Goal: Information Seeking & Learning: Learn about a topic

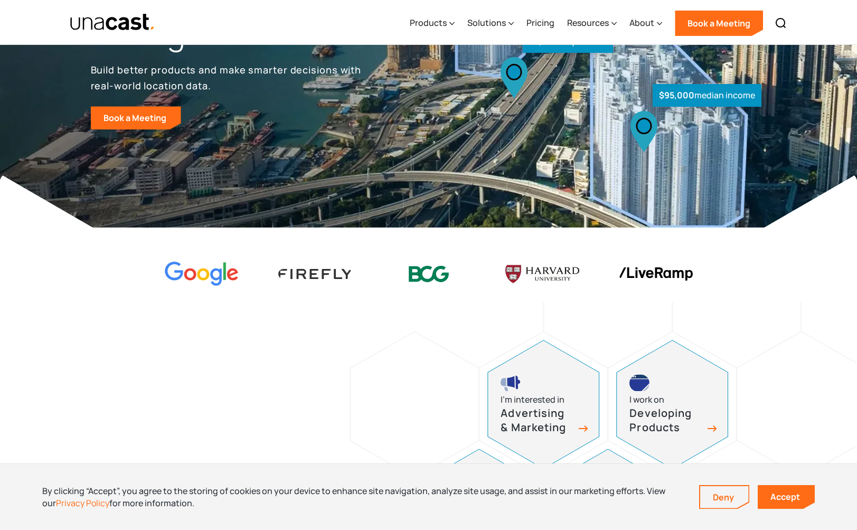
scroll to position [190, 0]
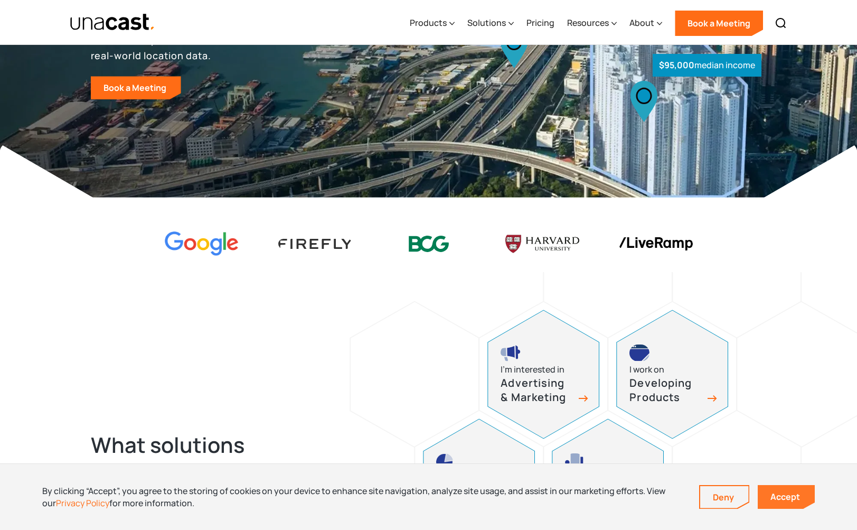
drag, startPoint x: 775, startPoint y: 495, endPoint x: 768, endPoint y: 491, distance: 8.5
click at [775, 495] on link "Accept" at bounding box center [786, 497] width 57 height 24
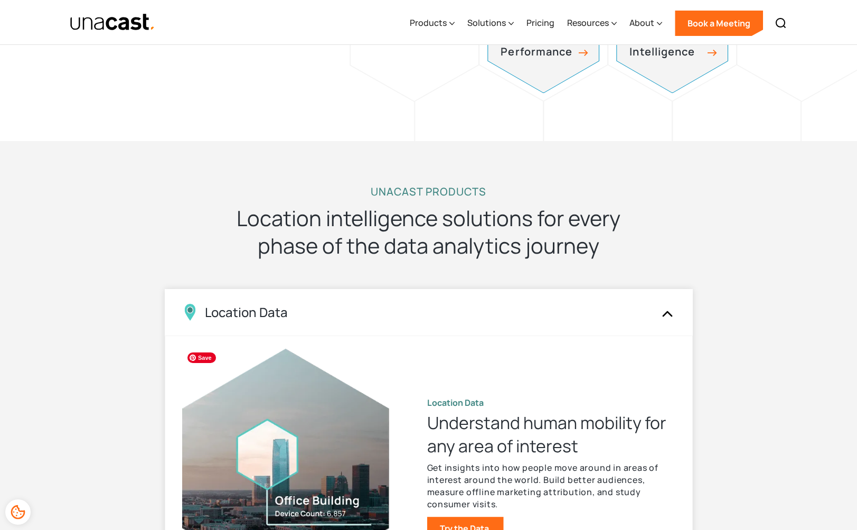
scroll to position [940, 0]
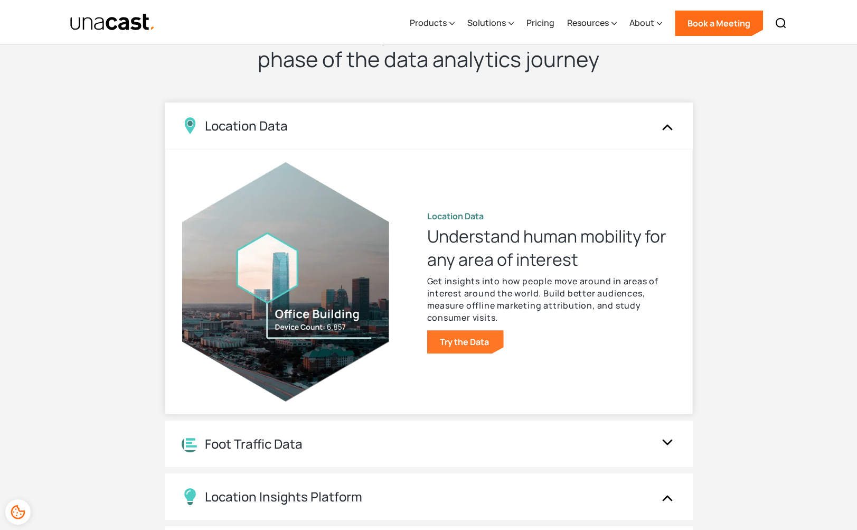
click at [468, 336] on link "Try the Data" at bounding box center [465, 341] width 77 height 23
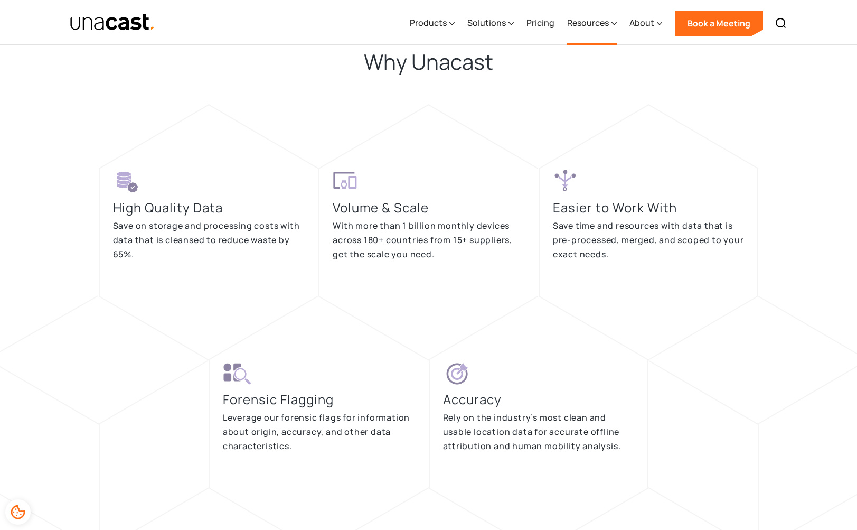
scroll to position [1973, 0]
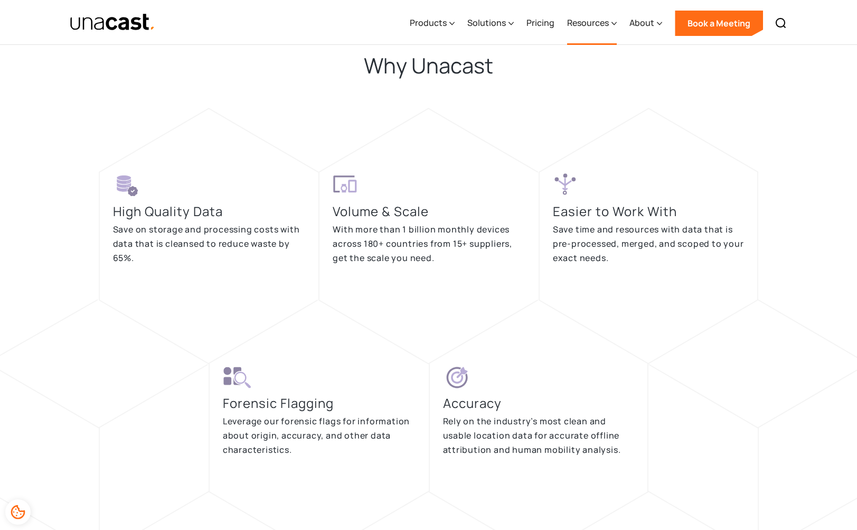
click at [611, 24] on div "Resources" at bounding box center [592, 23] width 50 height 43
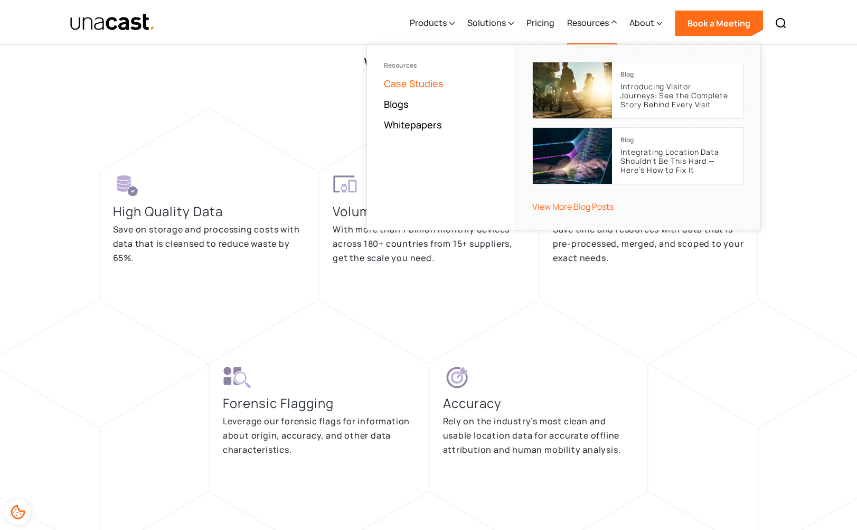
click at [425, 84] on link "Case Studies" at bounding box center [414, 83] width 60 height 13
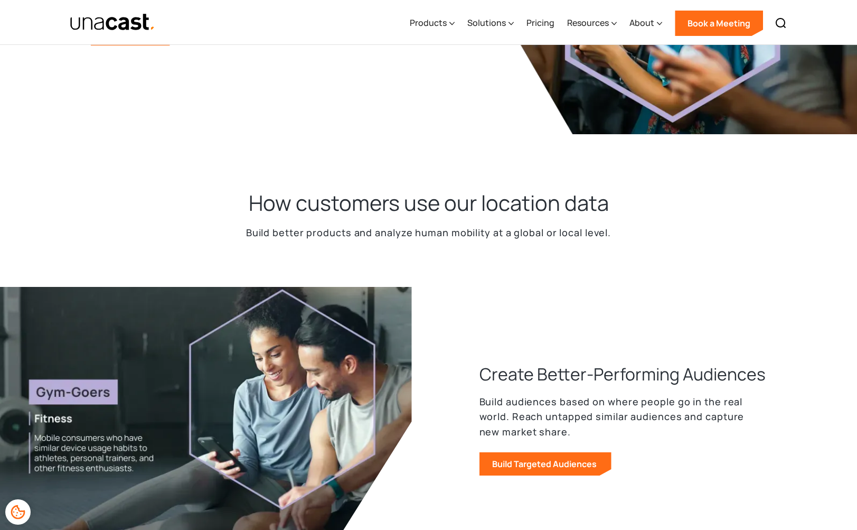
scroll to position [503, 0]
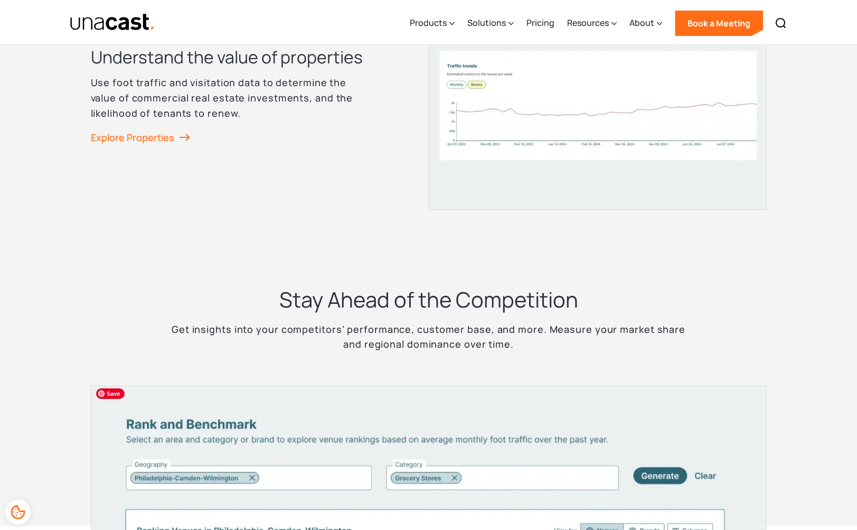
scroll to position [2126, 0]
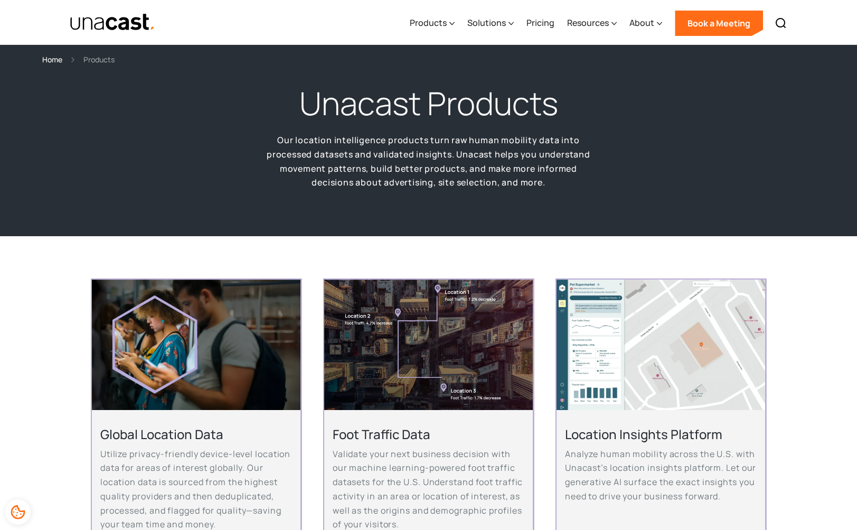
scroll to position [130, 0]
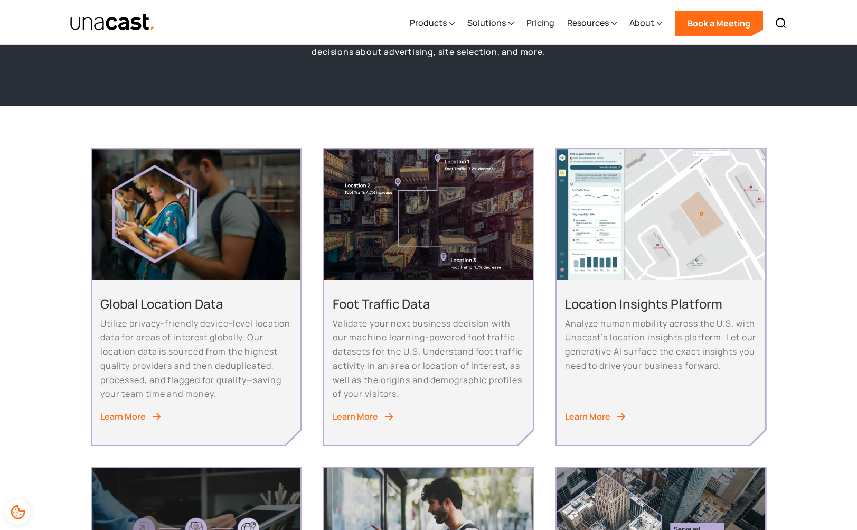
click at [580, 409] on div "Learn More" at bounding box center [587, 416] width 45 height 14
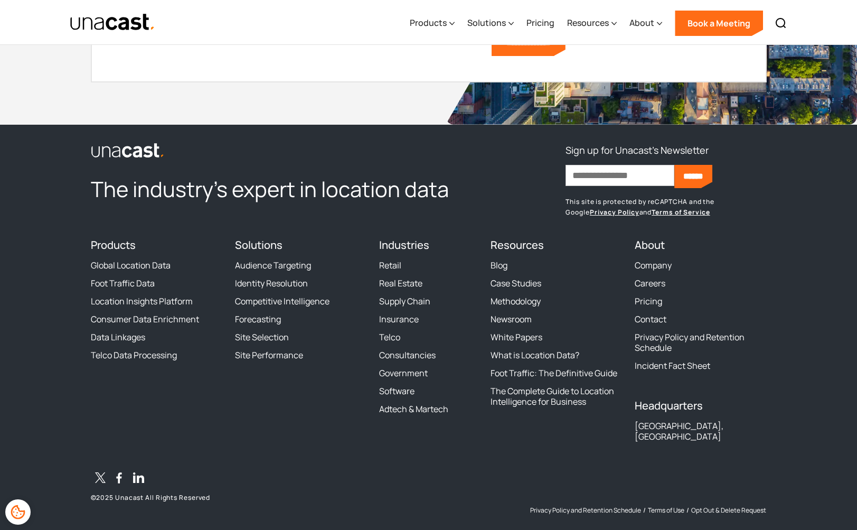
scroll to position [4273, 0]
click at [413, 368] on link "Government" at bounding box center [403, 373] width 49 height 11
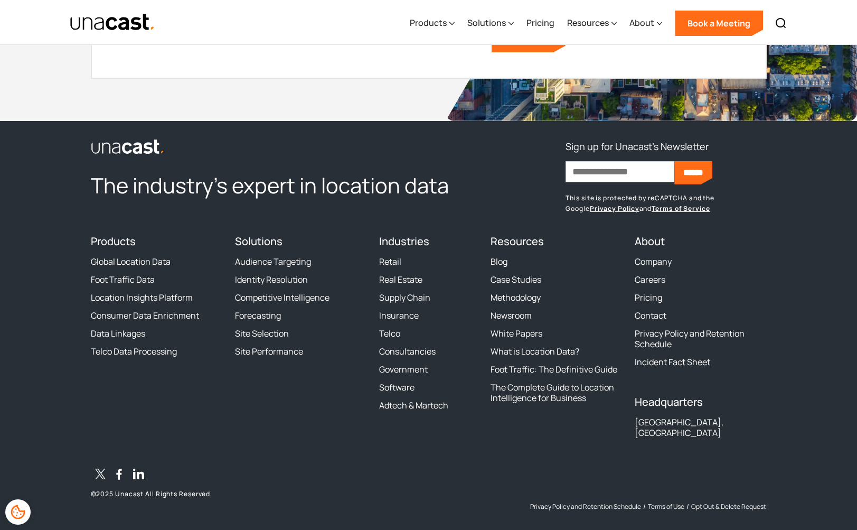
scroll to position [3735, 0]
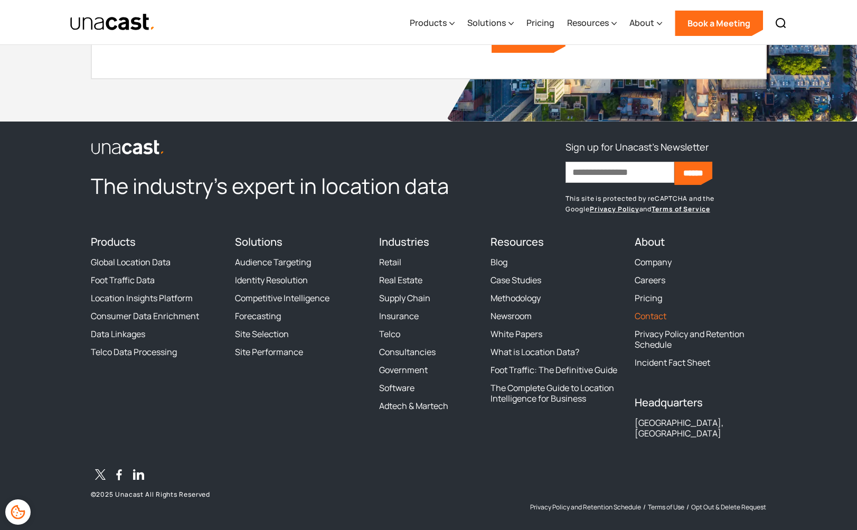
click at [660, 313] on link "Contact" at bounding box center [651, 316] width 32 height 11
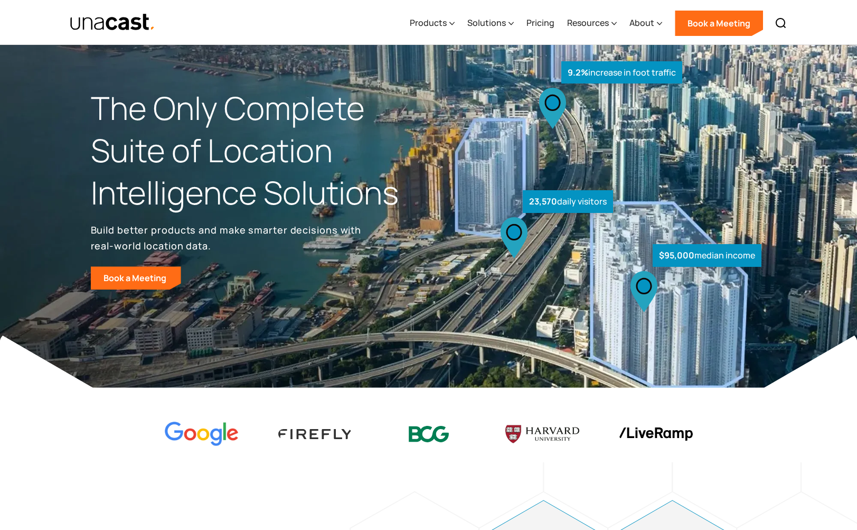
select select "**********"
click at [549, 20] on link "Pricing" at bounding box center [541, 23] width 28 height 43
